Goal: Communication & Community: Answer question/provide support

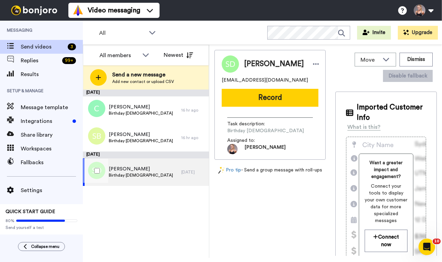
click at [157, 172] on span "[PERSON_NAME]" at bounding box center [141, 169] width 64 height 7
drag, startPoint x: 271, startPoint y: 82, endPoint x: 222, endPoint y: 82, distance: 48.3
click at [222, 82] on div "sarahdawe4@aol.com" at bounding box center [269, 80] width 97 height 7
copy span "sarahdawe4@aol.com"
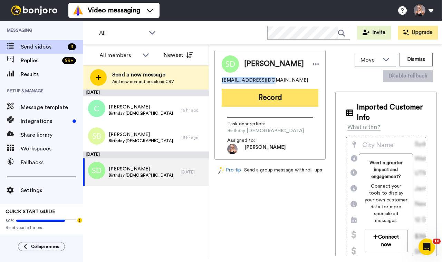
click at [252, 90] on button "Record" at bounding box center [269, 98] width 97 height 18
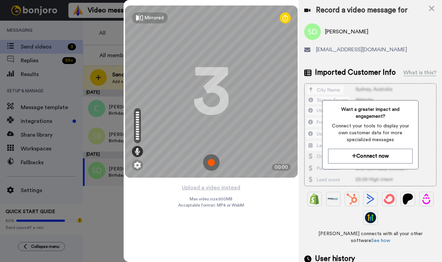
click at [214, 164] on img at bounding box center [211, 163] width 17 height 17
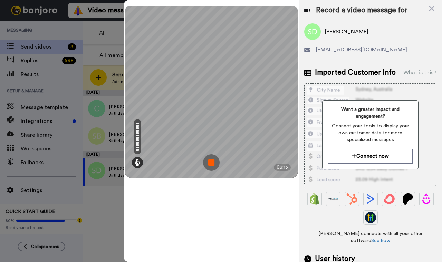
click at [214, 163] on img at bounding box center [211, 163] width 17 height 17
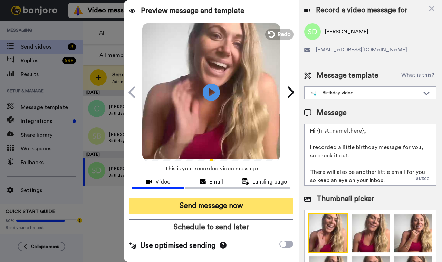
click at [212, 208] on button "Send message now" at bounding box center [211, 206] width 164 height 16
